Goal: Transaction & Acquisition: Purchase product/service

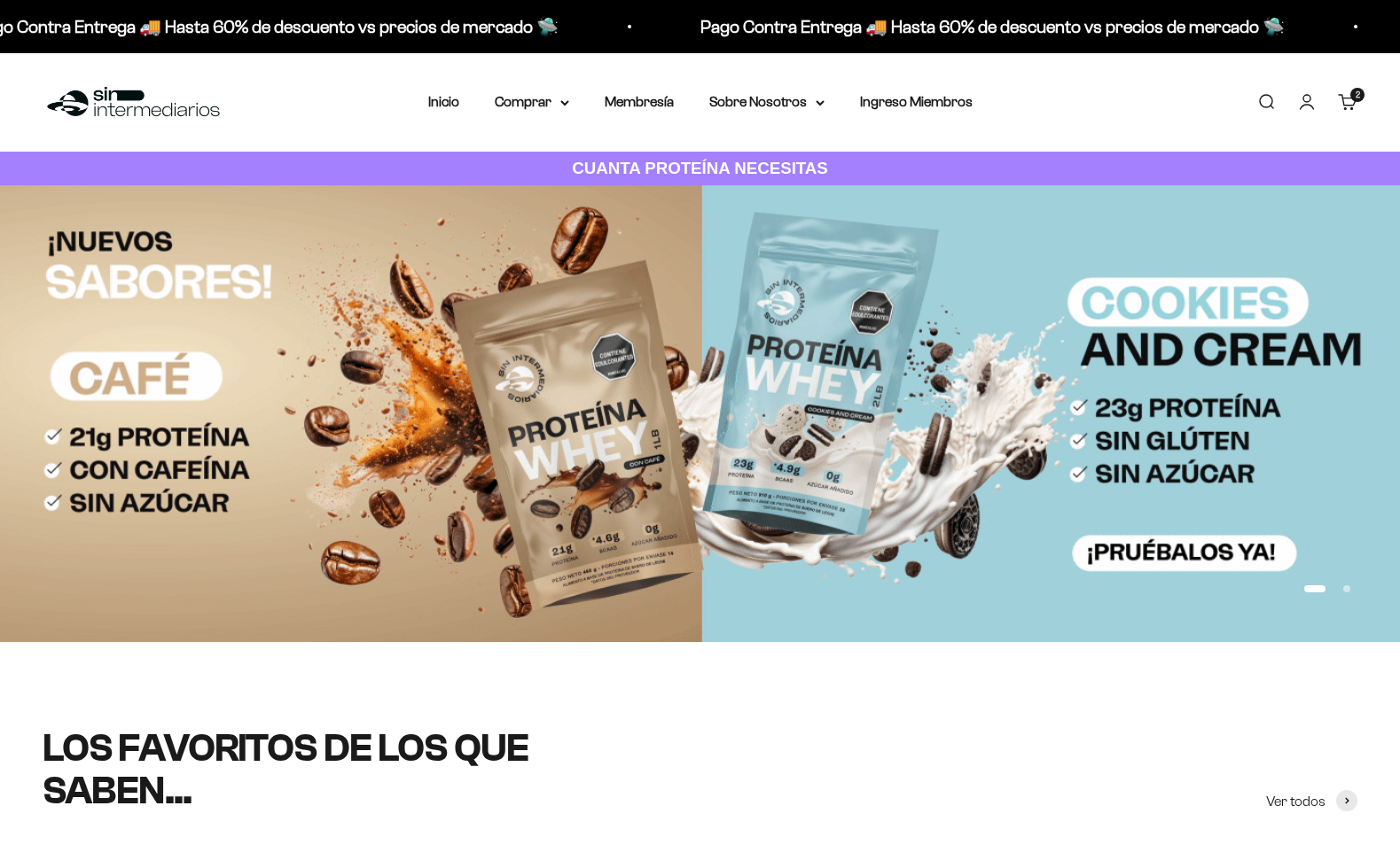
click at [570, 111] on summary "Comprar" at bounding box center [532, 103] width 75 height 23
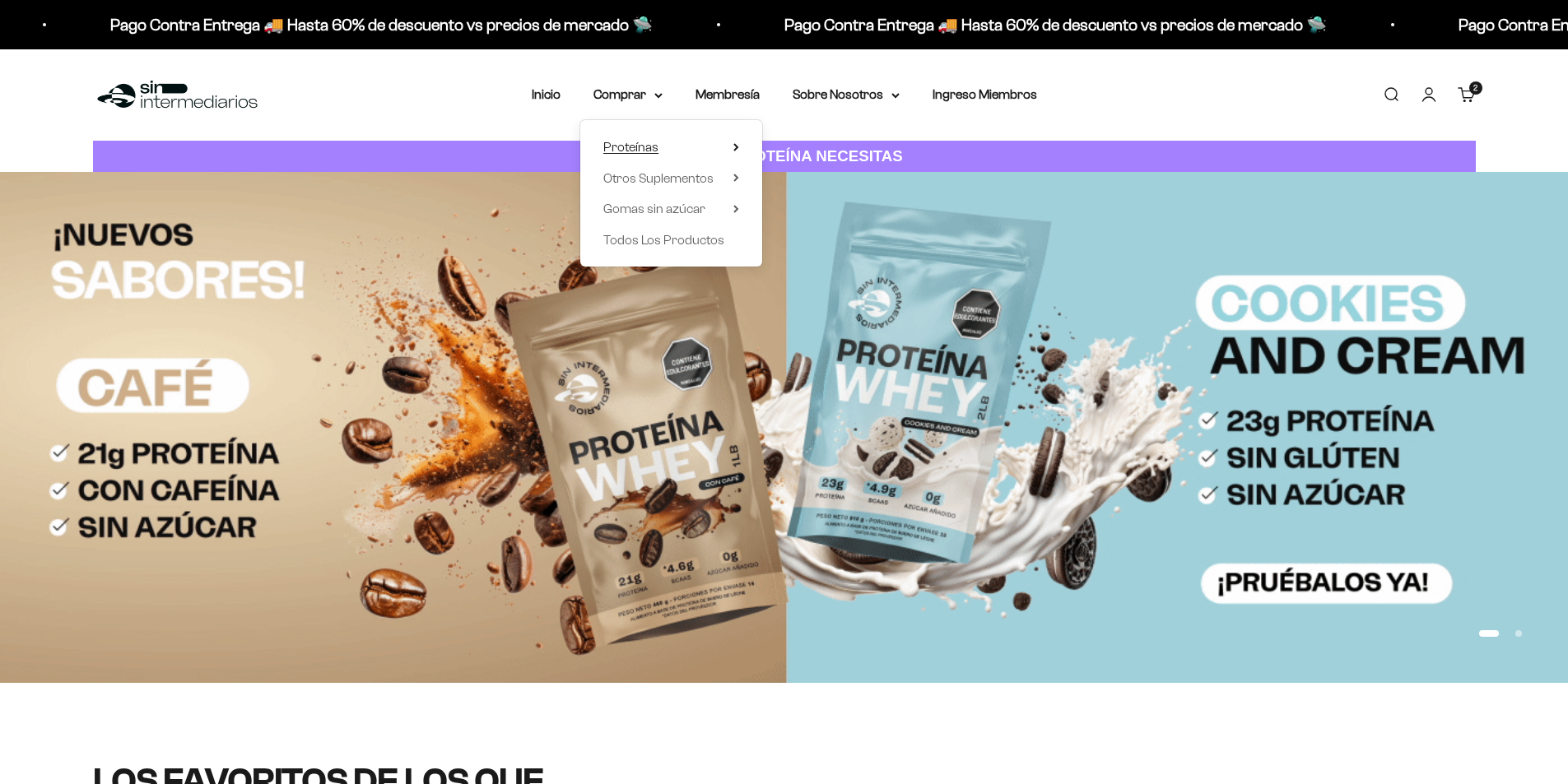
click at [659, 144] on summary "Proteínas" at bounding box center [670, 148] width 136 height 22
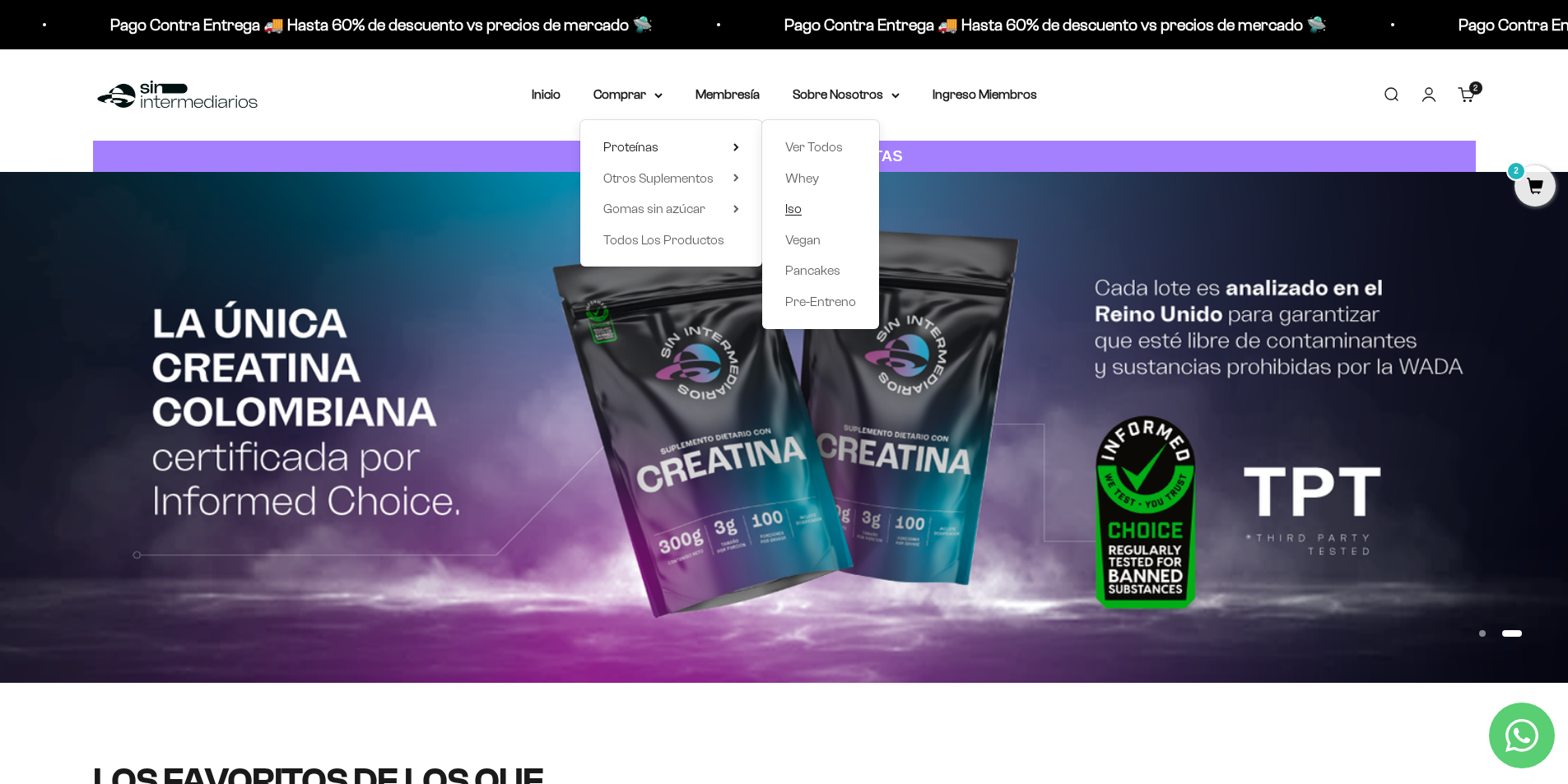
click at [795, 205] on span "Iso" at bounding box center [793, 208] width 17 height 14
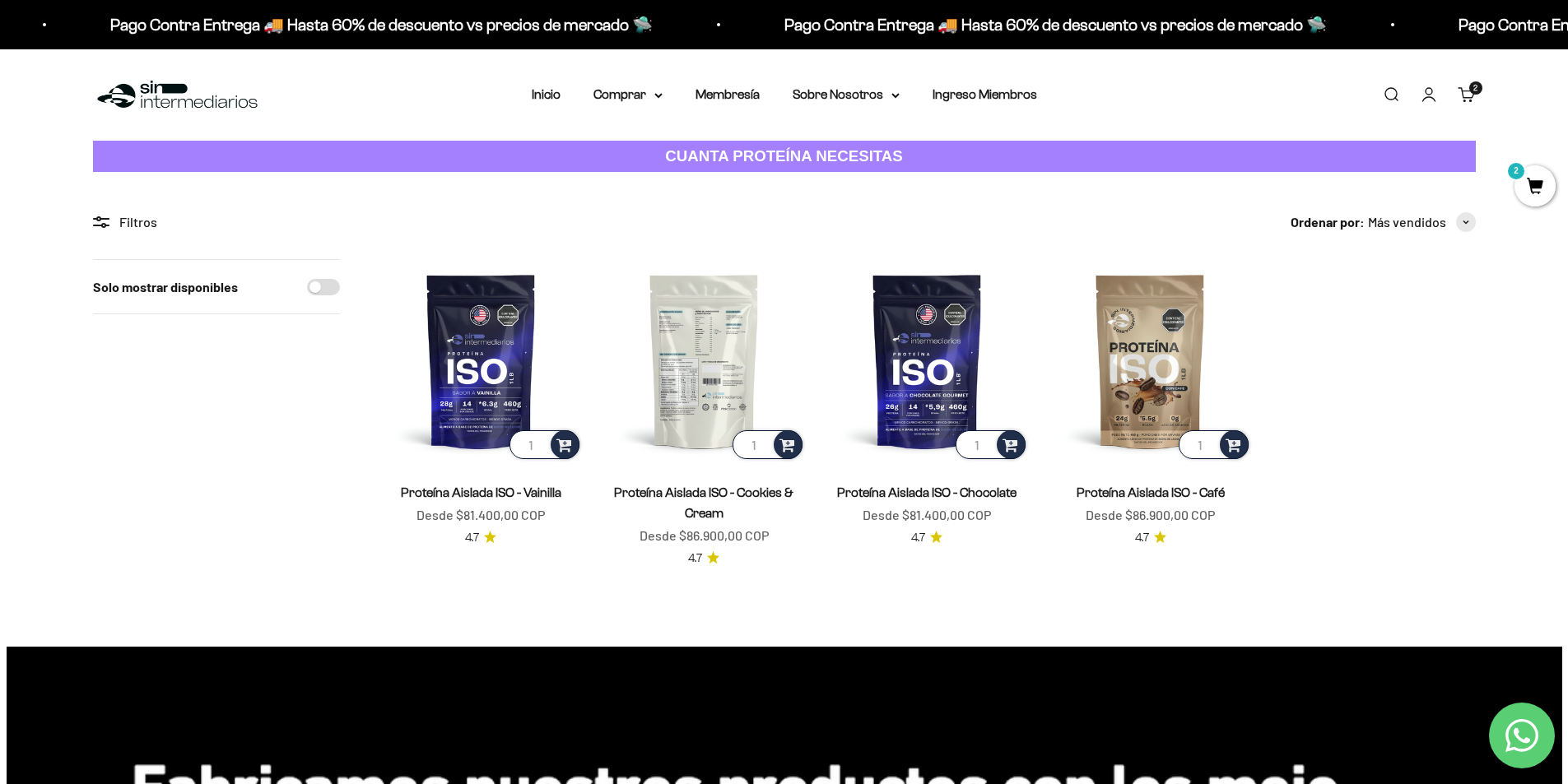
click at [728, 362] on img at bounding box center [703, 360] width 203 height 203
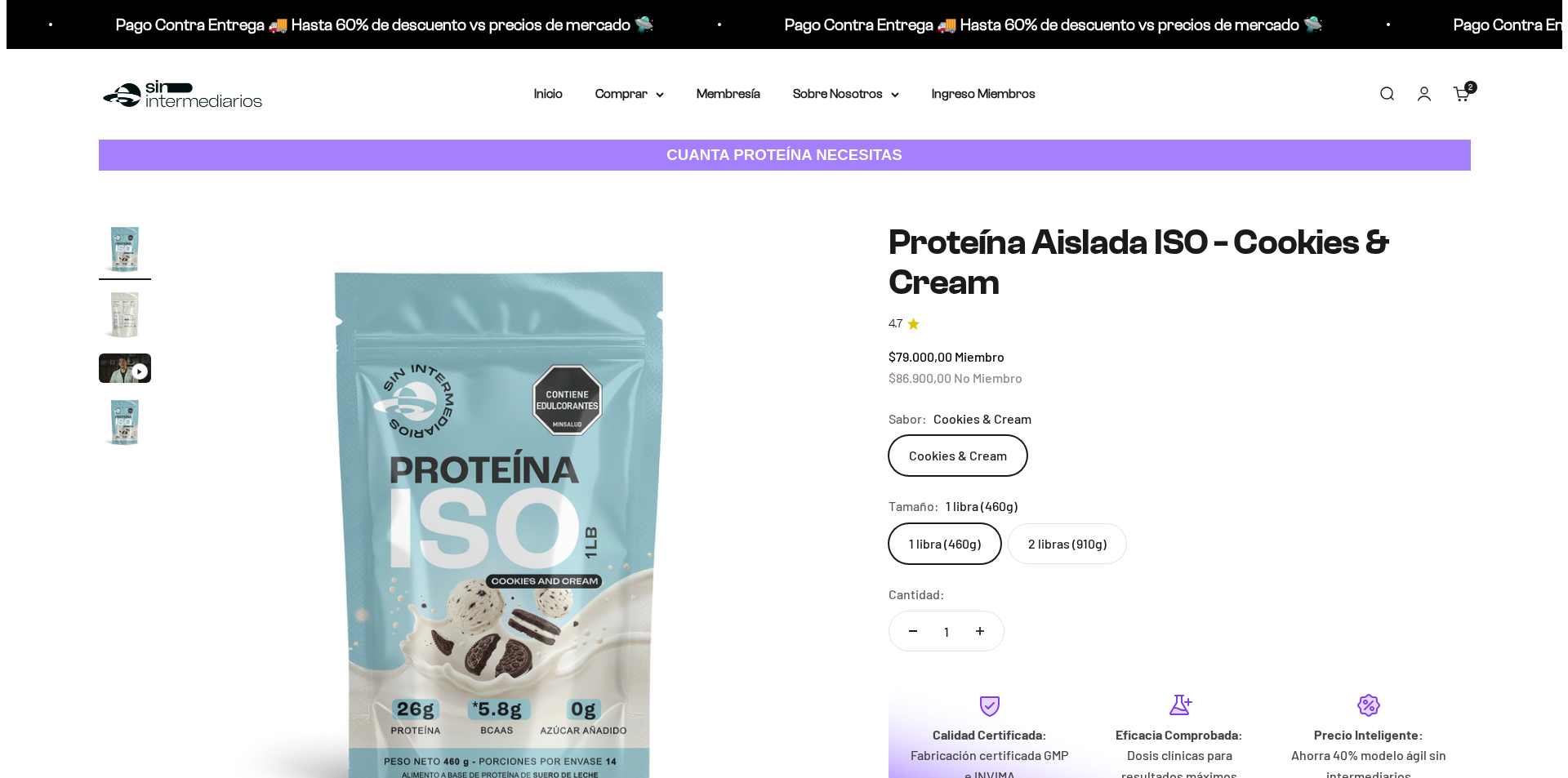
scroll to position [408, 0]
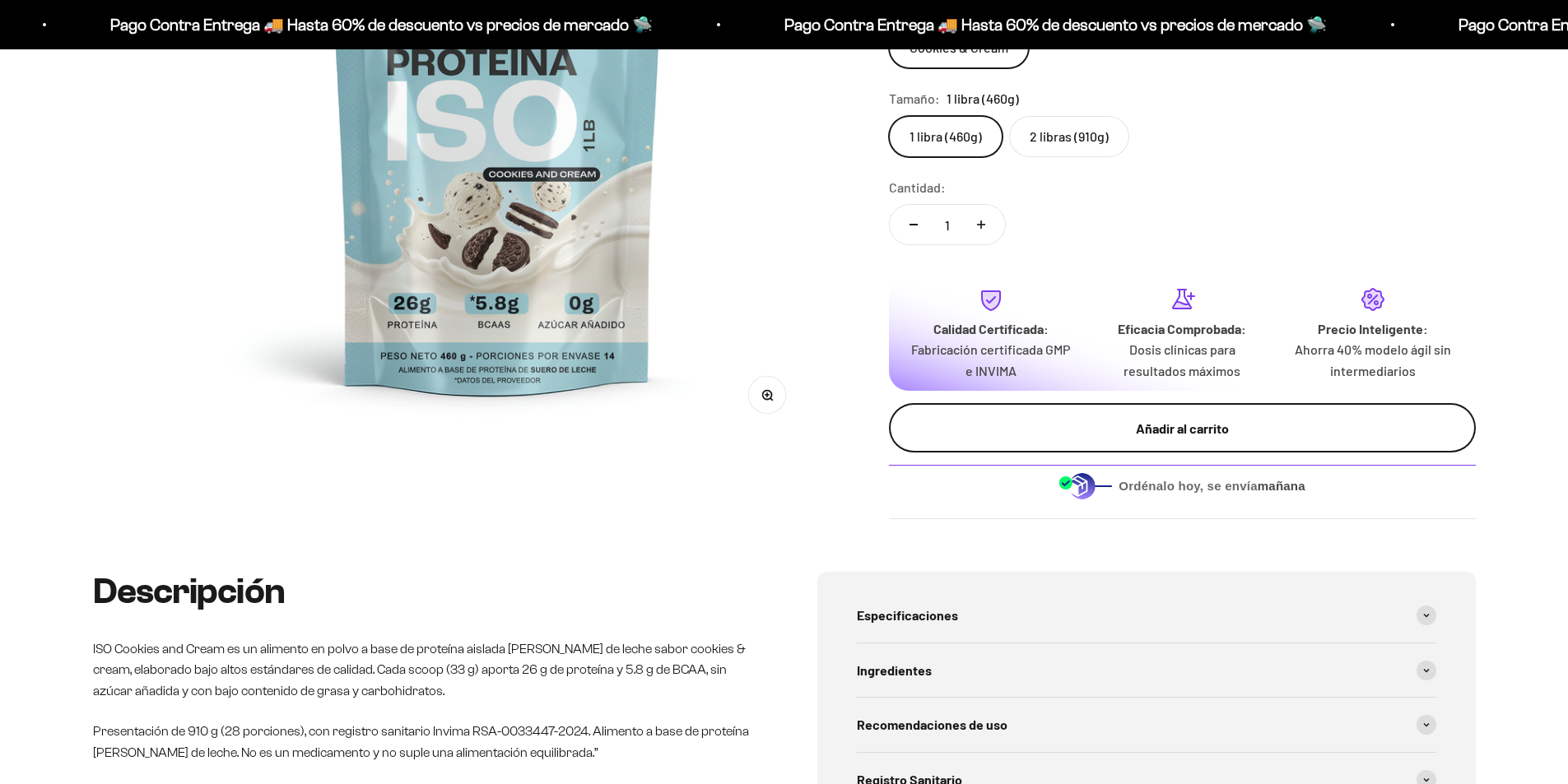
click at [1116, 425] on div "Añadir al carrito" at bounding box center [1182, 429] width 521 height 22
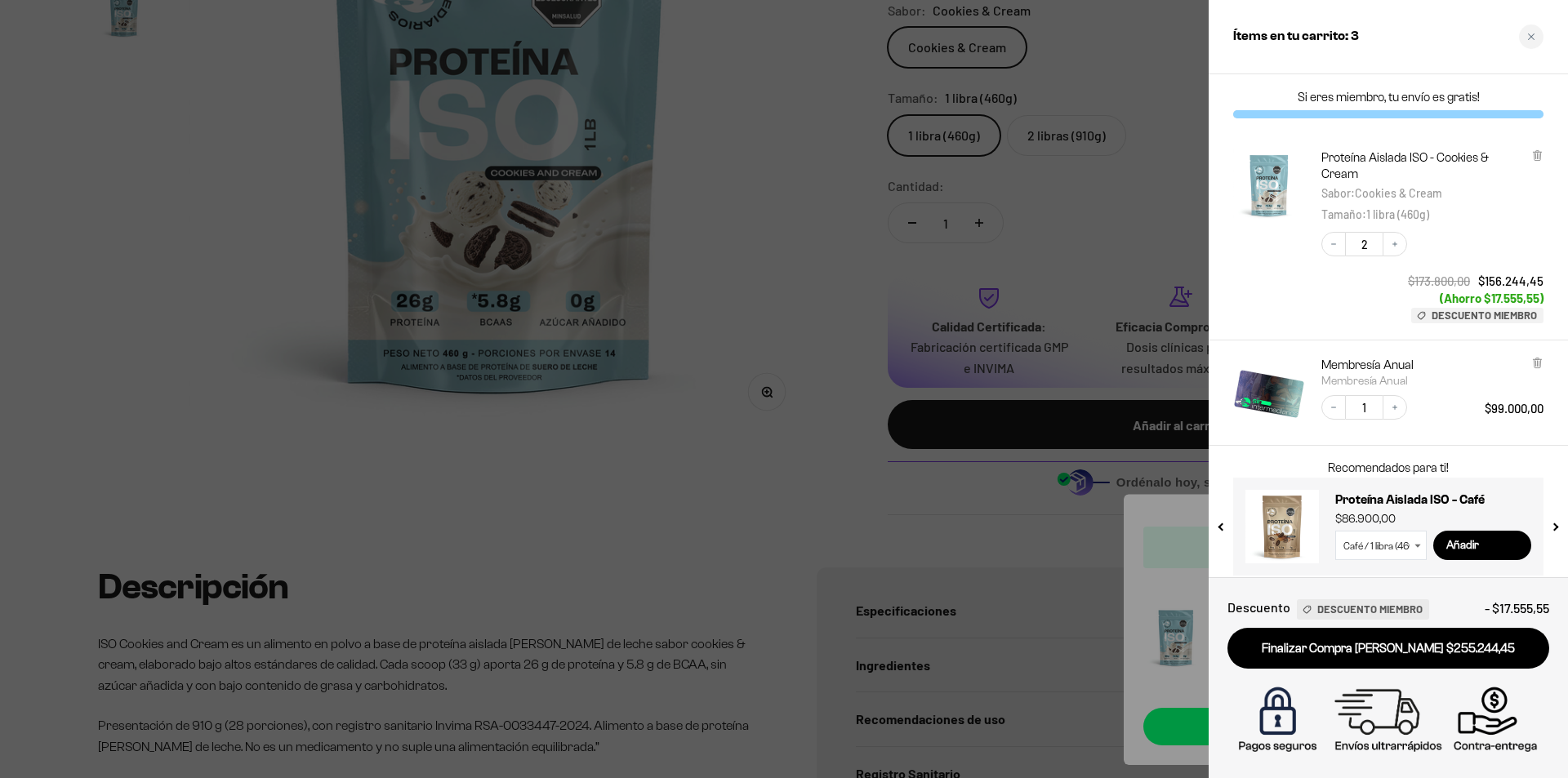
scroll to position [0, 0]
click at [1329, 244] on icon "Decrease quantity" at bounding box center [1334, 244] width 10 height 10
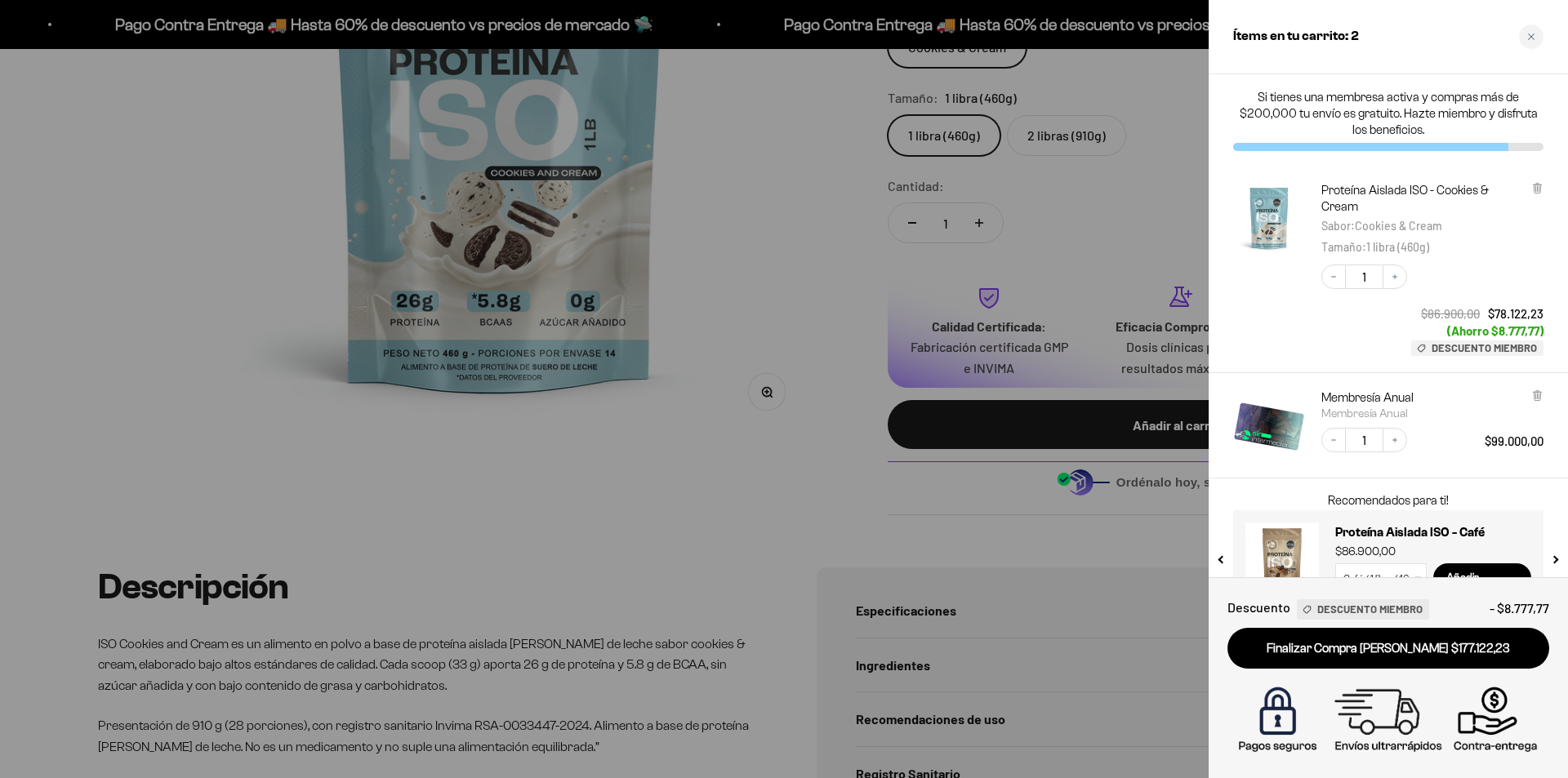
click at [1126, 193] on div at bounding box center [784, 389] width 1568 height 778
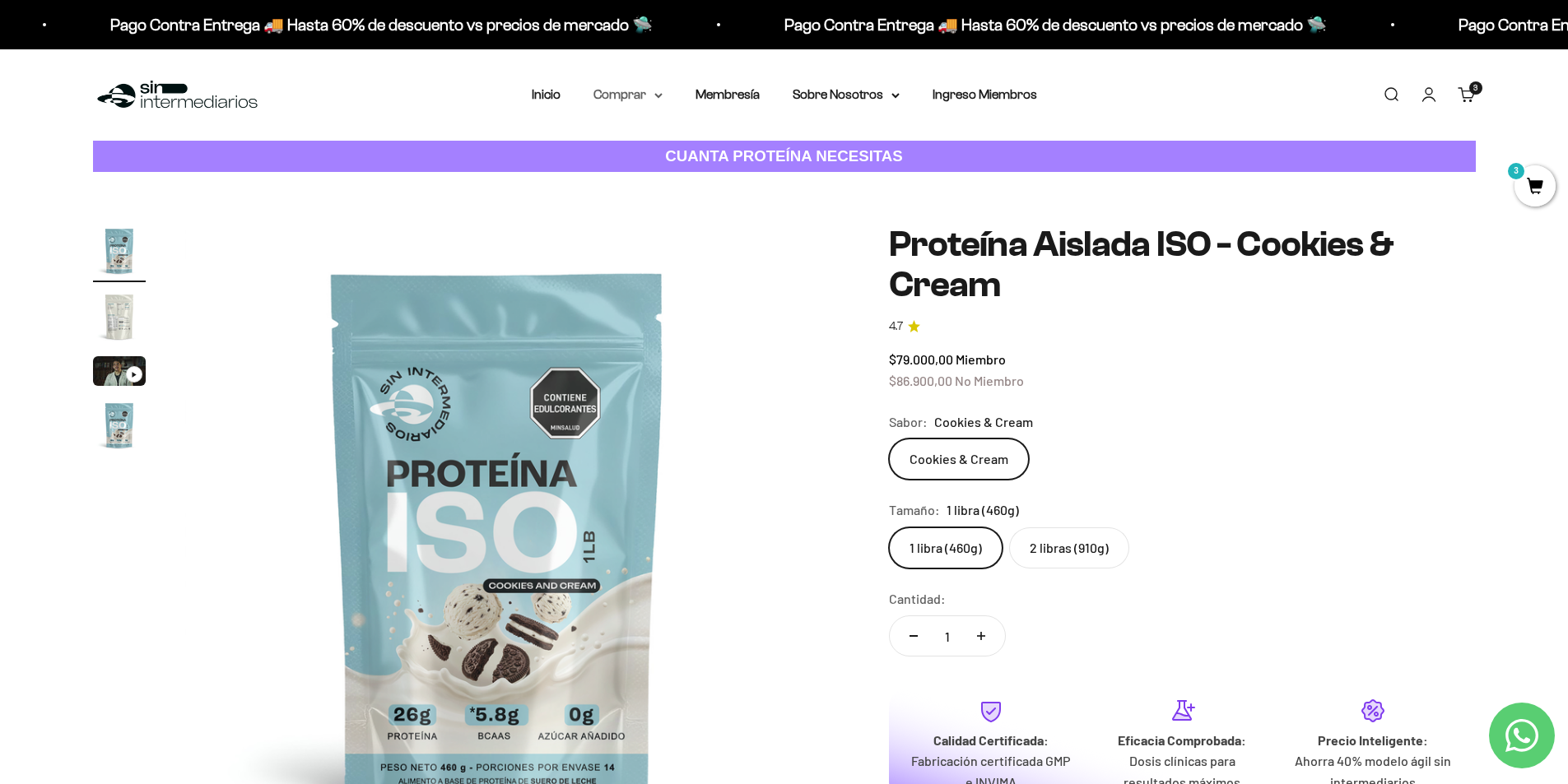
click at [632, 97] on summary "Comprar" at bounding box center [628, 95] width 69 height 22
click at [721, 178] on summary "Otros Suplementos" at bounding box center [670, 179] width 136 height 22
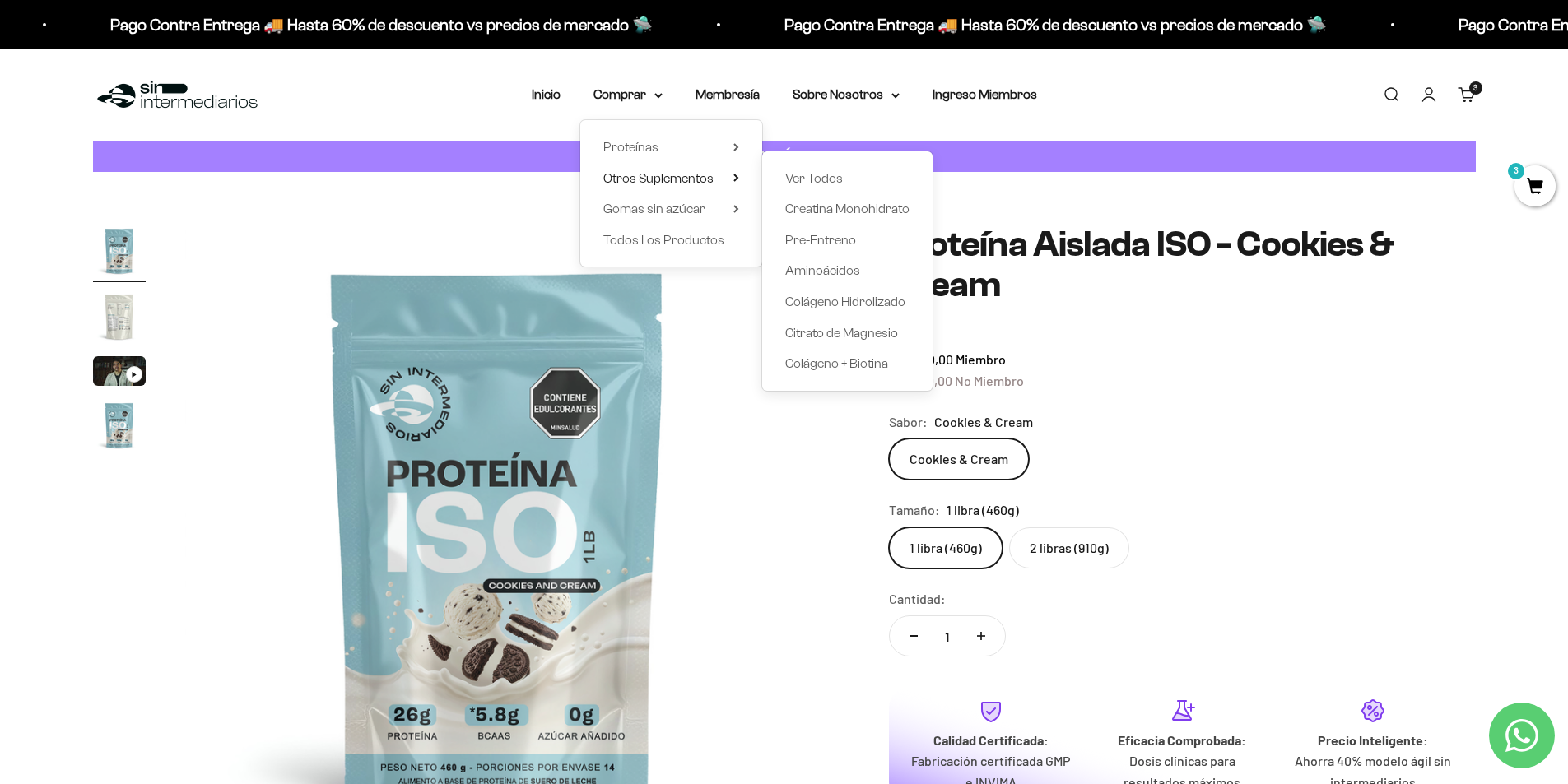
click at [1467, 74] on div "Menú Buscar Inicio Comprar Proteínas Ver Todos Whey Iso Vegan Pancakes Pre-Entr…" at bounding box center [784, 94] width 1568 height 91
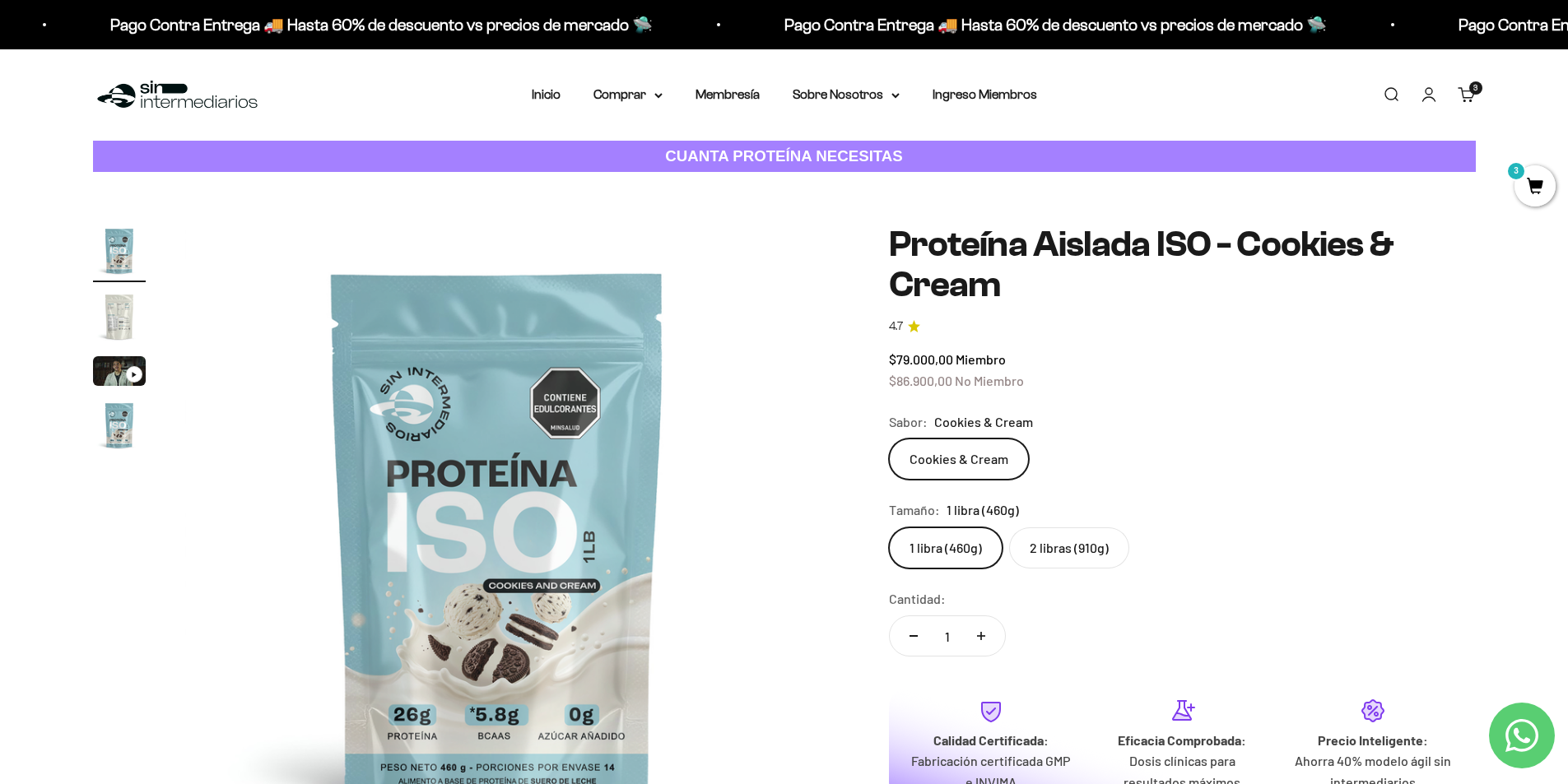
click at [0, 0] on slot "3" at bounding box center [0, 0] width 0 height 0
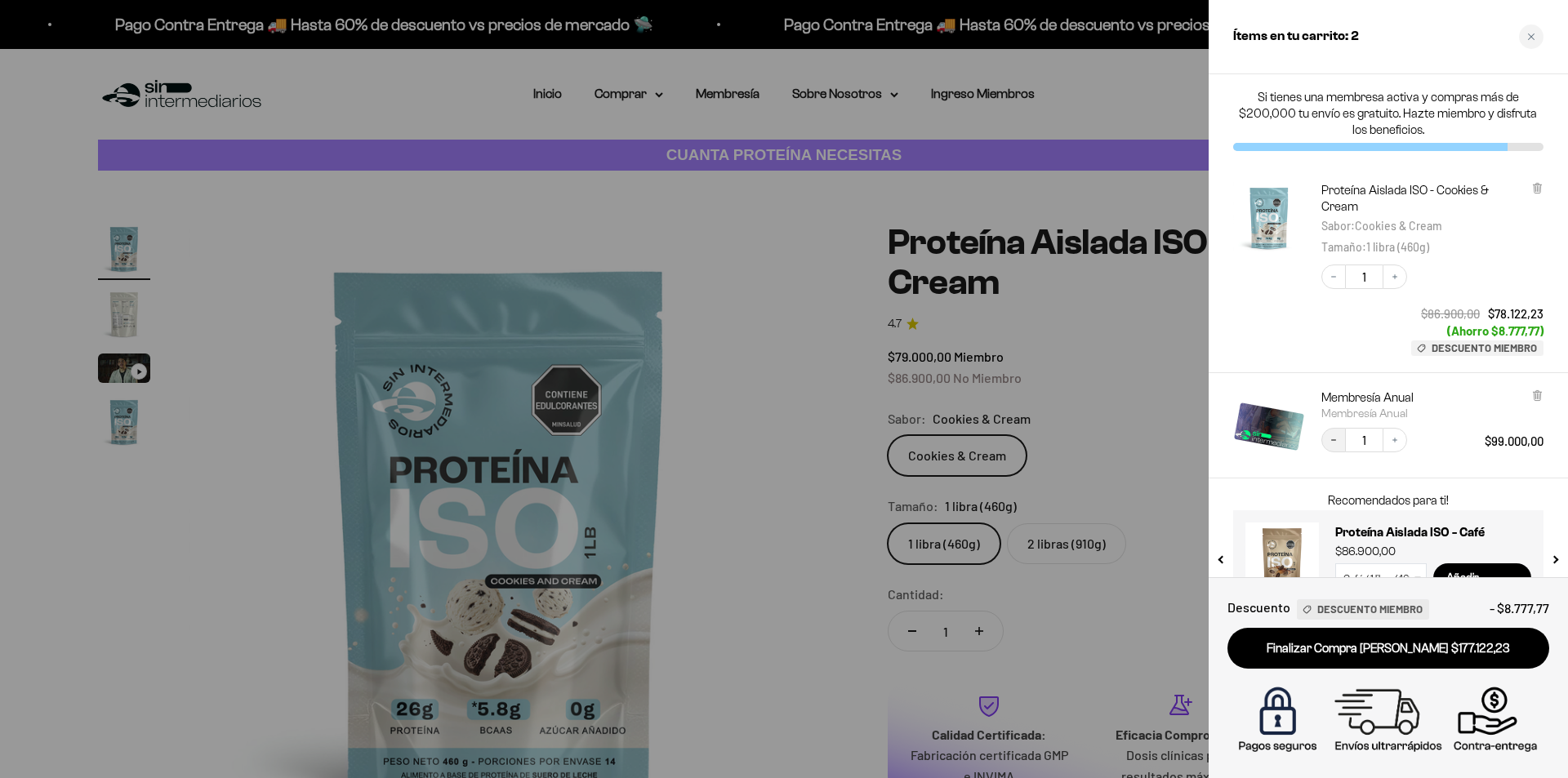
click at [1331, 446] on button "Decrease quantity" at bounding box center [1334, 440] width 25 height 25
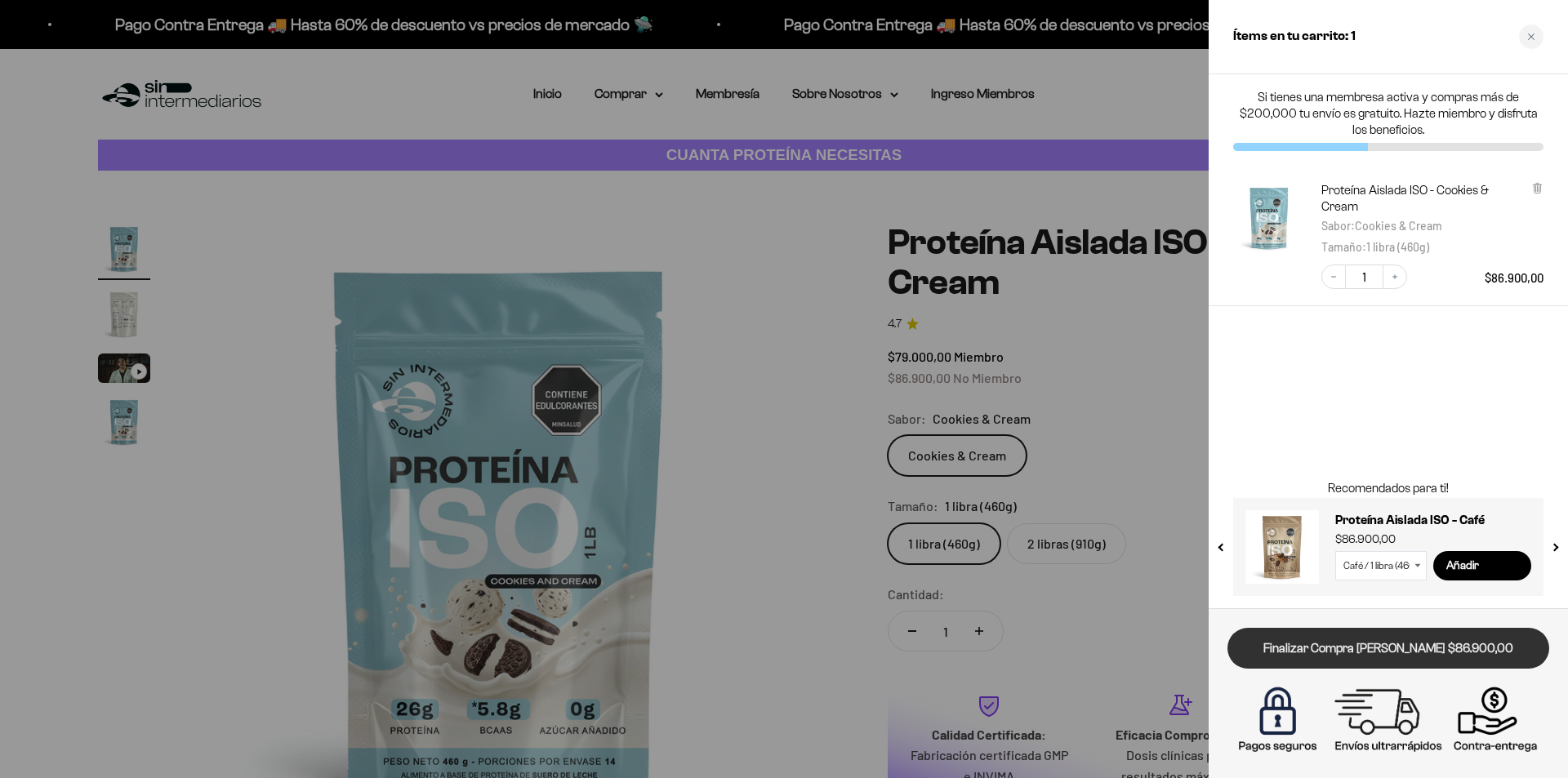
click at [1382, 650] on link "Finalizar Compra Segura $86.900,00" at bounding box center [1388, 649] width 322 height 41
